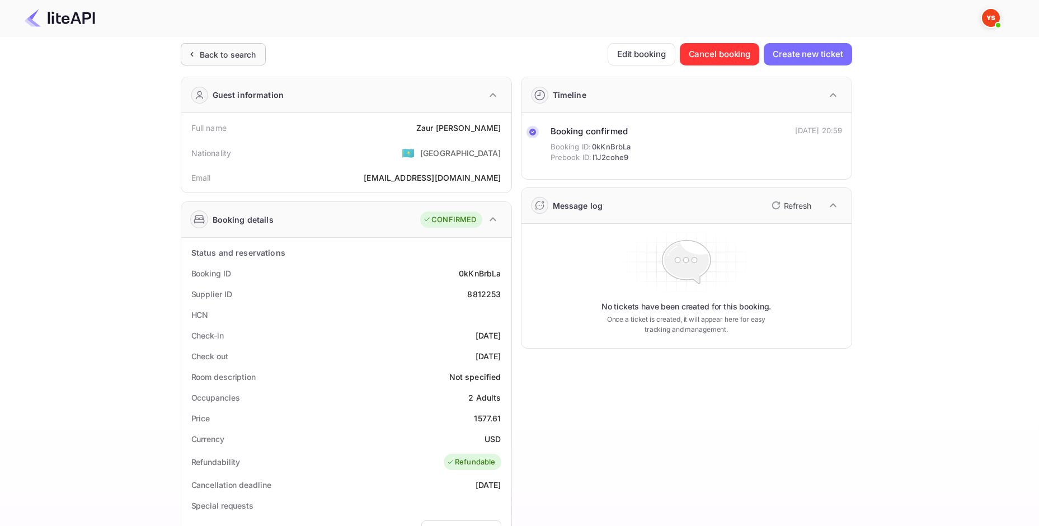
click at [241, 64] on div "Back to search" at bounding box center [223, 54] width 85 height 22
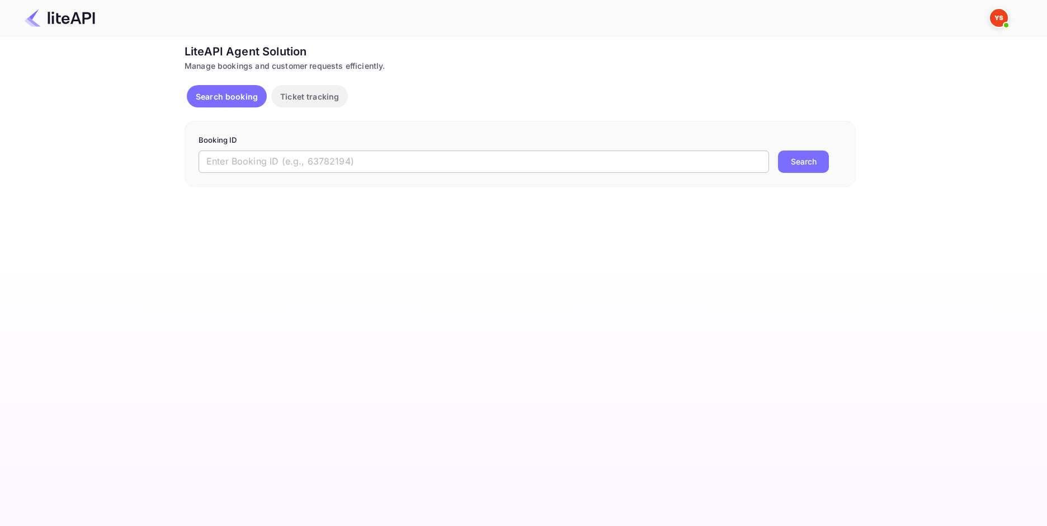
click at [345, 158] on input "text" at bounding box center [484, 161] width 571 height 22
paste input "8816077"
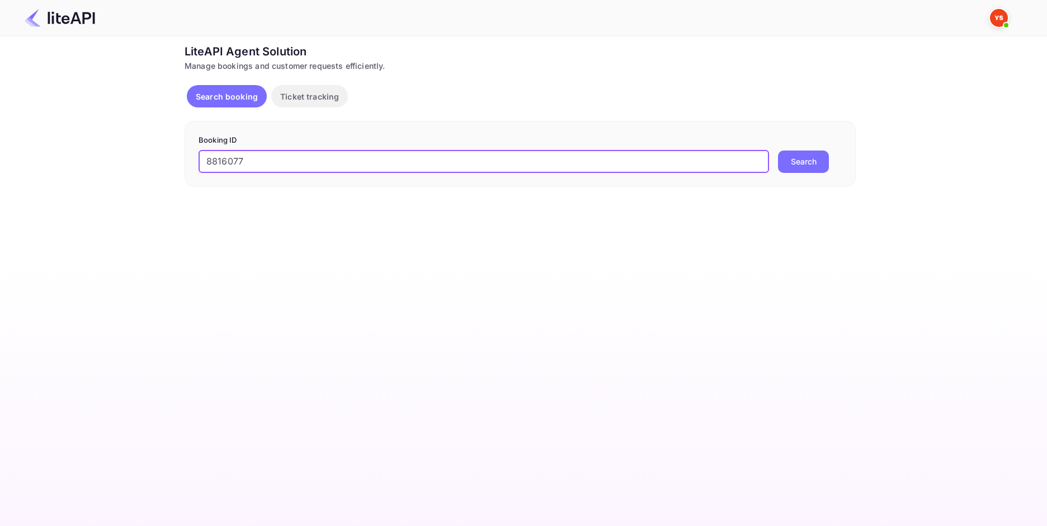
type input "8816077"
click at [803, 162] on button "Search" at bounding box center [803, 161] width 51 height 22
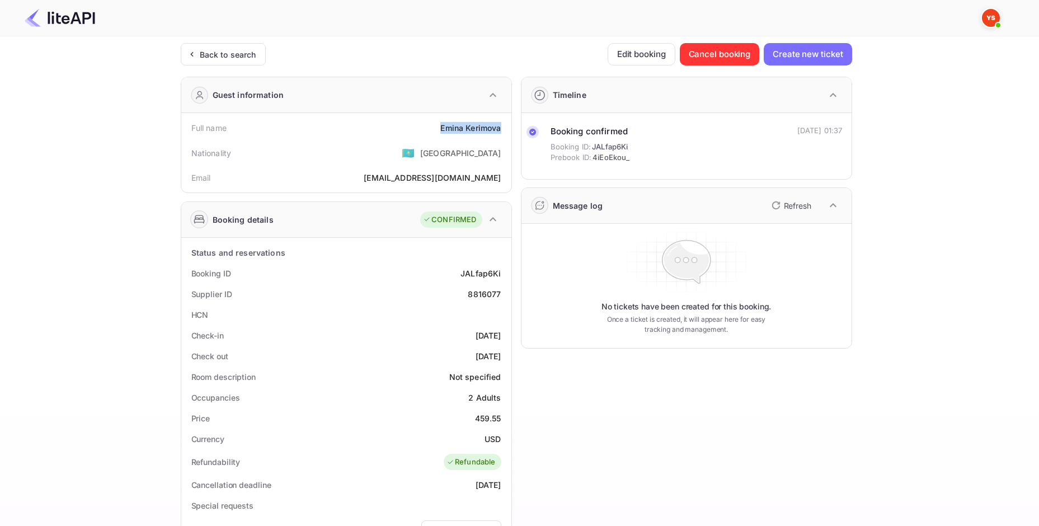
drag, startPoint x: 441, startPoint y: 128, endPoint x: 504, endPoint y: 129, distance: 63.2
click at [504, 129] on div "Full name [PERSON_NAME]" at bounding box center [346, 127] width 321 height 21
copy div "[PERSON_NAME]"
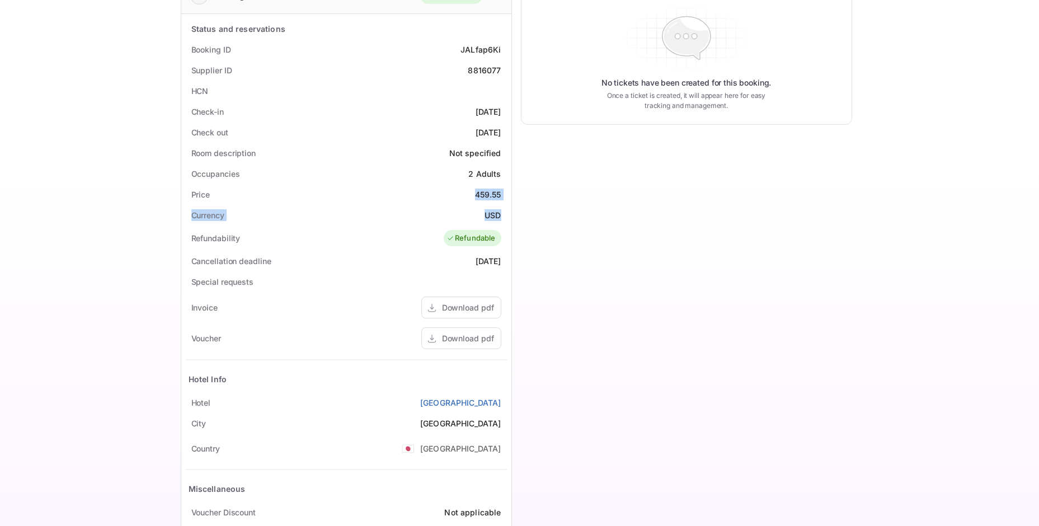
drag, startPoint x: 474, startPoint y: 192, endPoint x: 503, endPoint y: 211, distance: 35.1
click at [503, 211] on div "Status and reservations Booking ID JALfap6Ki Supplier ID 8816077 HCN Check-in […" at bounding box center [346, 290] width 321 height 545
copy div "459.55 Currency USD"
